Goal: Task Accomplishment & Management: Manage account settings

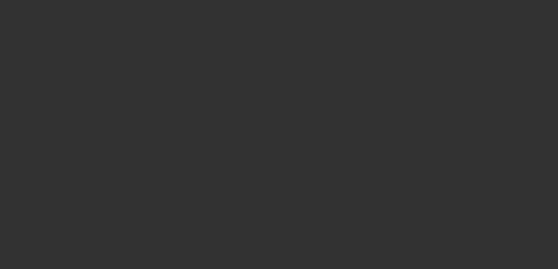
select select "4"
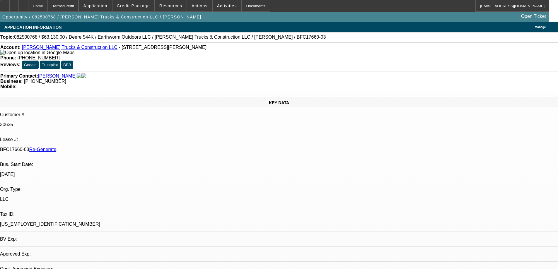
select select "0"
select select "2"
select select "0"
select select "6"
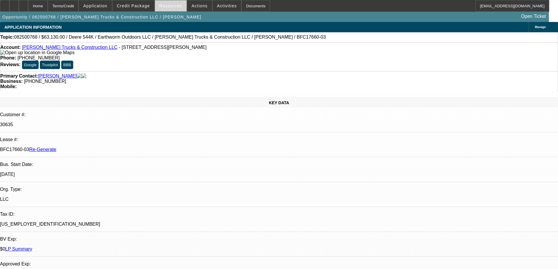
click at [171, 7] on span "Resources" at bounding box center [170, 6] width 23 height 5
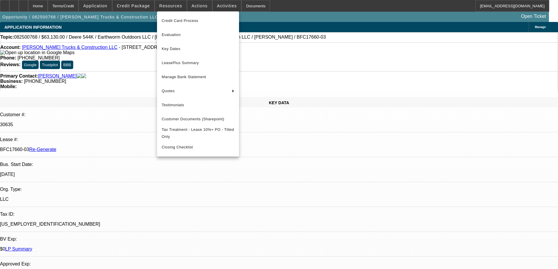
click at [170, 53] on button "Key Dates" at bounding box center [198, 49] width 82 height 14
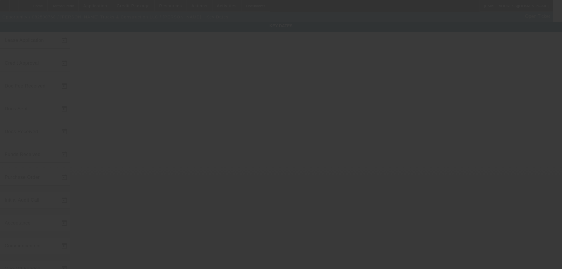
type input "8/28/2025"
type input "9/8/2025"
type input "9/10/2025"
type input "9/8/2025"
type input "9/10/2025"
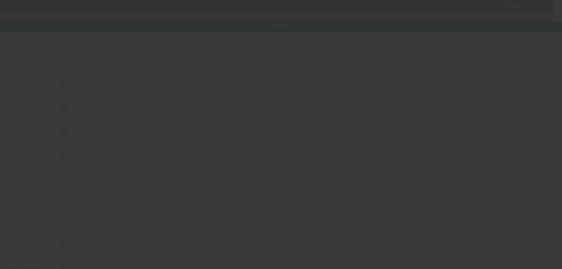
type input "9/10/2025"
type input "9/12/2025"
type input "9/15/2025"
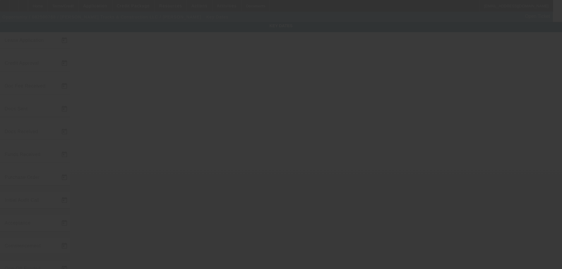
type input "10/15/2025"
type input "9/16/2025"
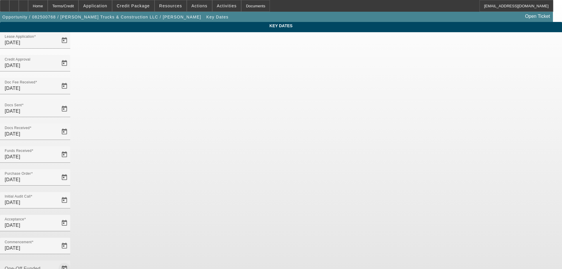
click at [71, 262] on span "Open calendar" at bounding box center [64, 269] width 14 height 14
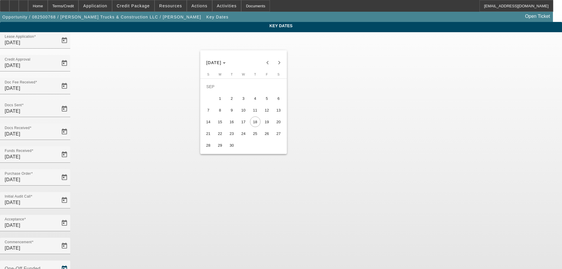
click at [246, 126] on span "17" at bounding box center [243, 122] width 11 height 11
type input "9/17/2025"
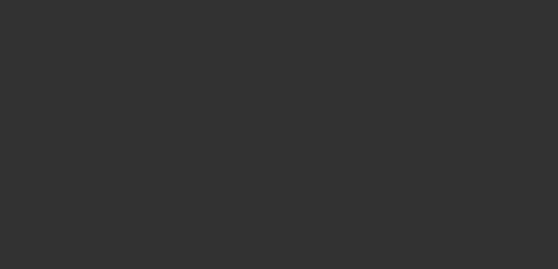
select select "4"
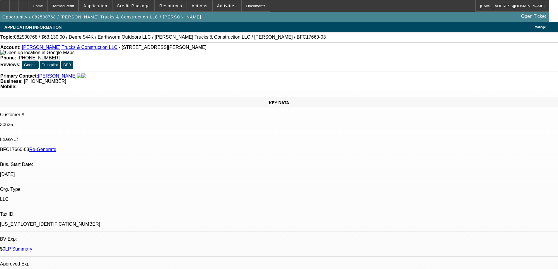
select select "0"
select select "2"
select select "0"
select select "6"
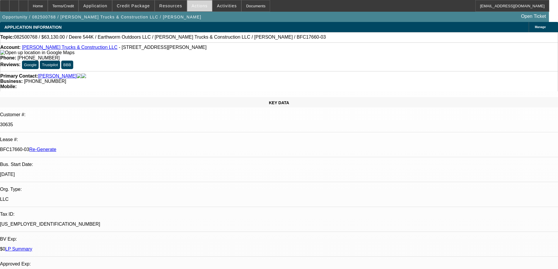
click at [199, 6] on span "Actions" at bounding box center [200, 6] width 16 height 5
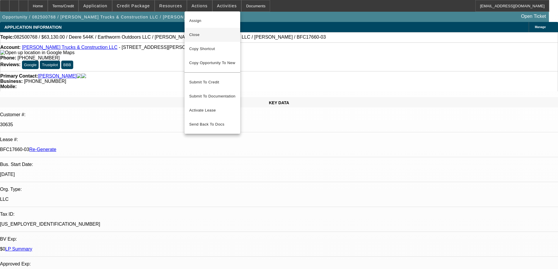
click at [200, 35] on span "Close" at bounding box center [212, 34] width 46 height 7
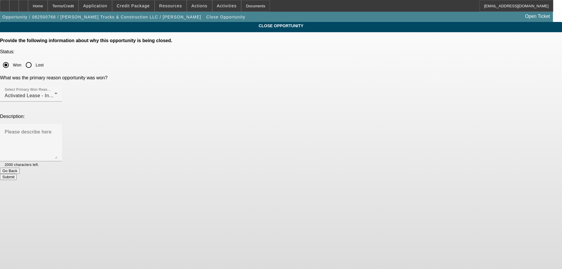
click at [17, 174] on button "Submit" at bounding box center [8, 177] width 17 height 6
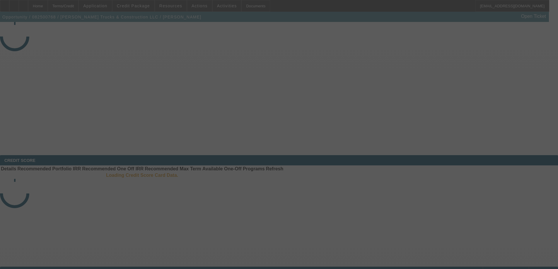
select select "4"
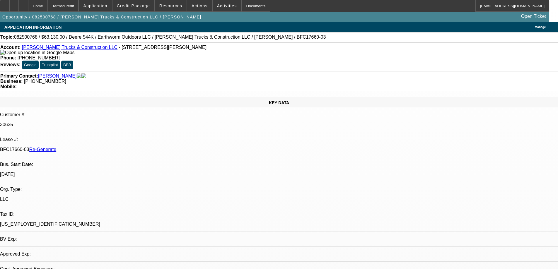
select select "0"
select select "1"
select select "2"
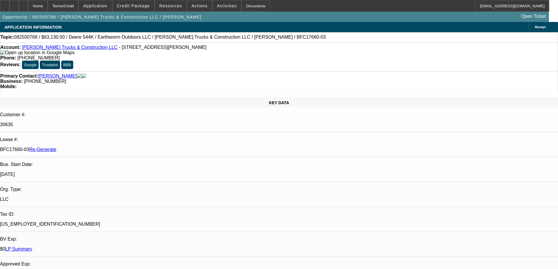
select select "6"
